Goal: Task Accomplishment & Management: Manage account settings

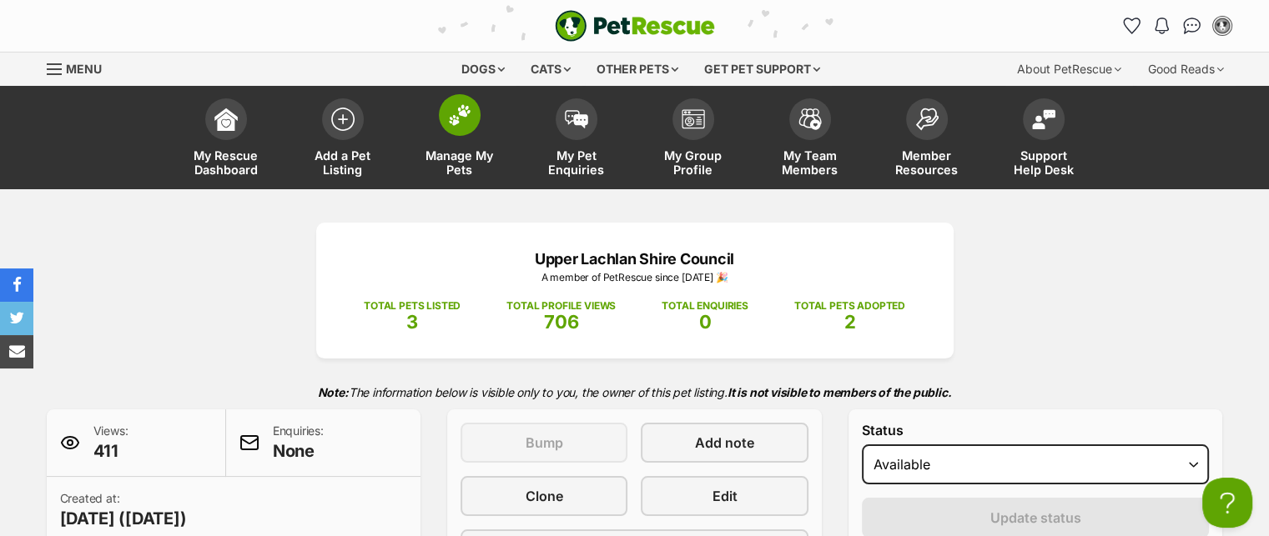
click at [468, 115] on img at bounding box center [459, 115] width 23 height 22
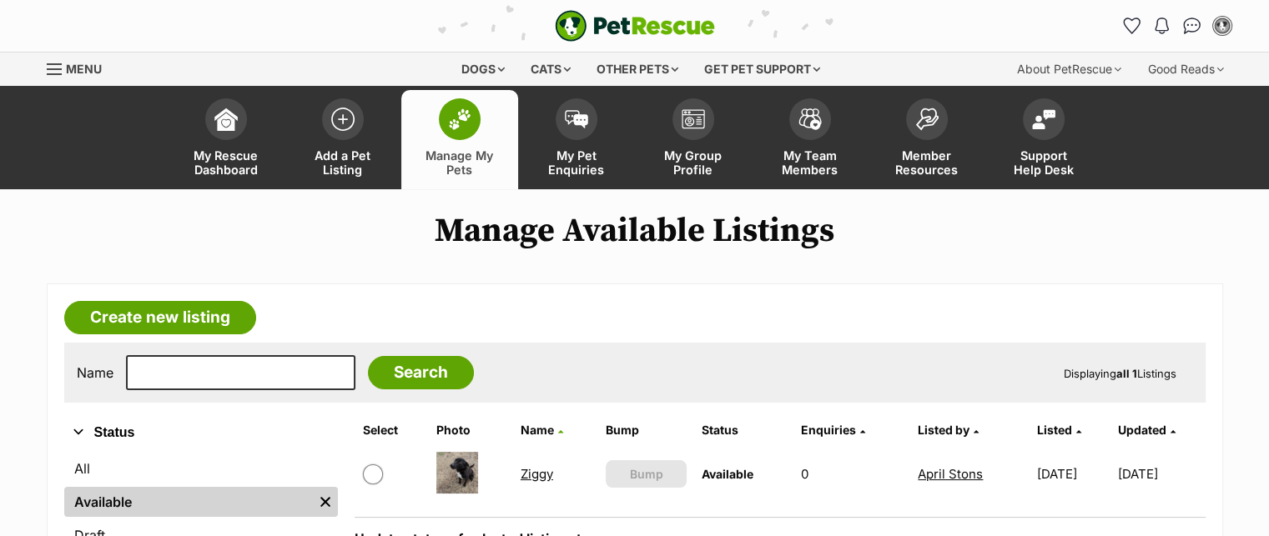
click at [533, 474] on link "Ziggy" at bounding box center [537, 474] width 33 height 16
